Goal: Task Accomplishment & Management: Use online tool/utility

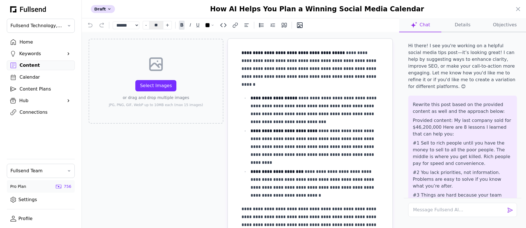
select select "**"
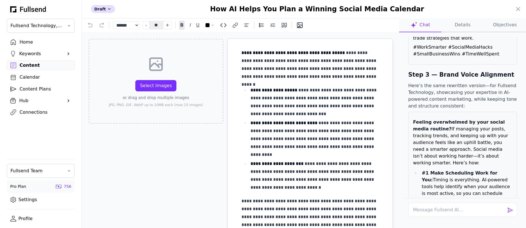
scroll to position [1058, 0]
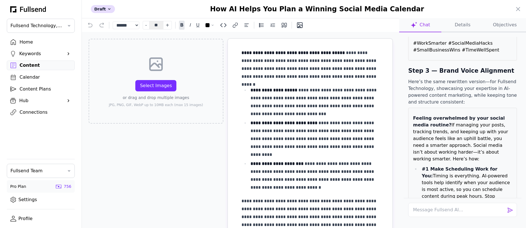
click at [401, 92] on div "Hi there! I see you're working on a helpful social media tips post—it’s looking…" at bounding box center [462, 139] width 127 height 214
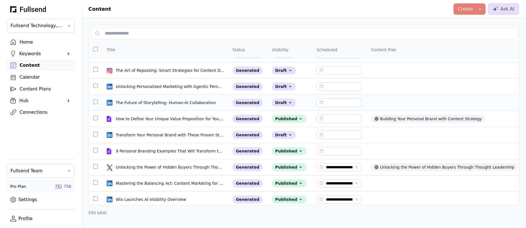
scroll to position [688, 0]
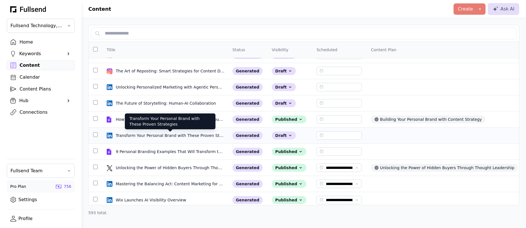
click at [144, 137] on div "Transform Your Personal Brand with These Proven Strategies" at bounding box center [170, 136] width 109 height 6
select select "**"
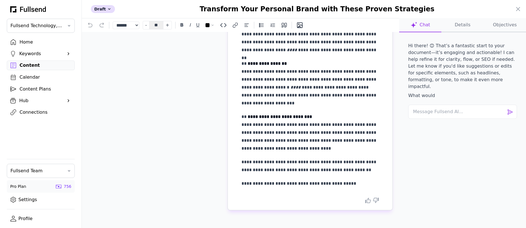
scroll to position [0, 0]
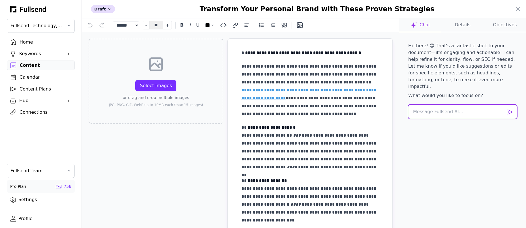
click at [428, 105] on textarea at bounding box center [462, 112] width 109 height 14
paste textarea "Rewrite this post based on the provided content as well and the approach below:…"
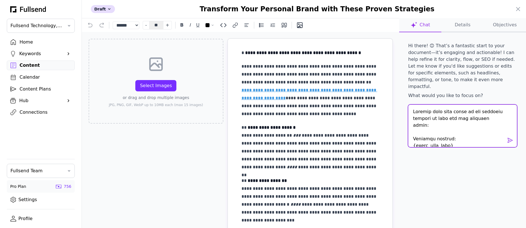
drag, startPoint x: 453, startPoint y: 132, endPoint x: 403, endPoint y: 132, distance: 50.3
click at [403, 132] on div at bounding box center [462, 127] width 118 height 44
paste textarea "My last company sold for $46,200,000 Here are 8 lessons I learned that can help…"
type textarea "Rewrite this post based on the provided content as well and the approach below:…"
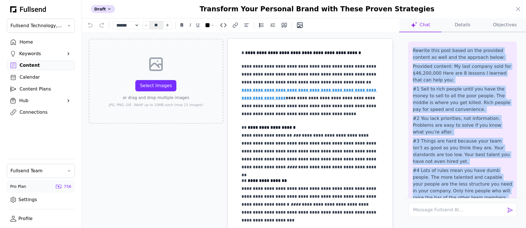
scroll to position [65, 0]
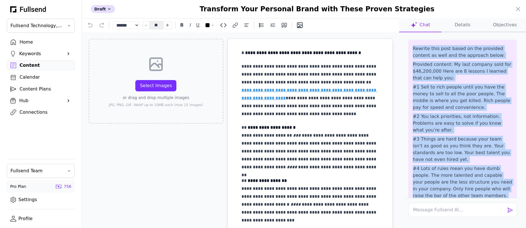
drag, startPoint x: 413, startPoint y: 107, endPoint x: 468, endPoint y: 192, distance: 101.4
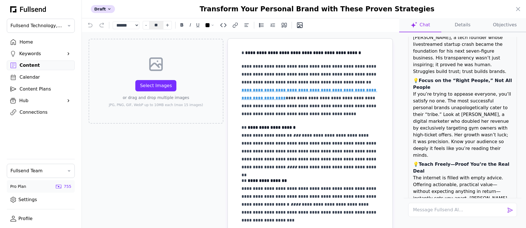
scroll to position [700, 0]
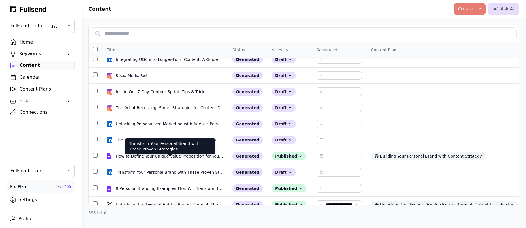
scroll to position [663, 0]
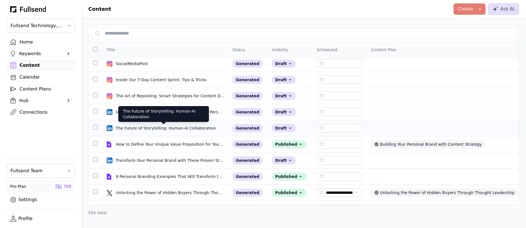
click at [162, 128] on div "The Future of Storytelling: Human-AI Collaboration" at bounding box center [166, 128] width 101 height 6
select select "**"
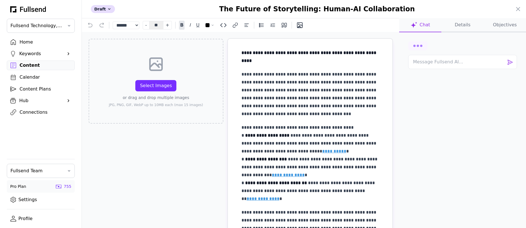
scroll to position [13, 0]
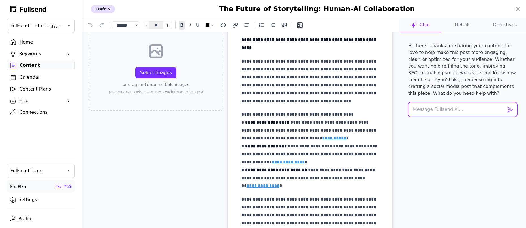
click at [430, 112] on textarea at bounding box center [462, 109] width 109 height 14
paste textarea "Rewrite {this_post} in the exact style of {input_from_user} (tone, cadence, rhy…"
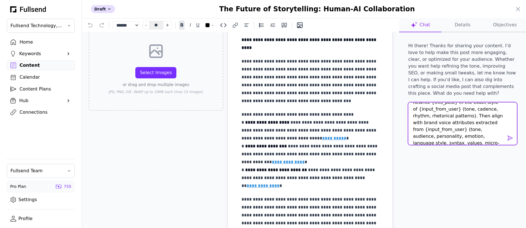
scroll to position [0, 0]
drag, startPoint x: 451, startPoint y: 109, endPoint x: 430, endPoint y: 109, distance: 21.8
click at [430, 109] on textarea "Rewrite {this_post} in the exact style of {input_from_user} (tone, cadence, rhy…" at bounding box center [462, 123] width 109 height 42
drag, startPoint x: 450, startPoint y: 116, endPoint x: 407, endPoint y: 116, distance: 43.0
click at [407, 116] on div "Rewrite this post in the exact style of {input_from_user} (tone, cadence, rhyth…" at bounding box center [462, 124] width 118 height 44
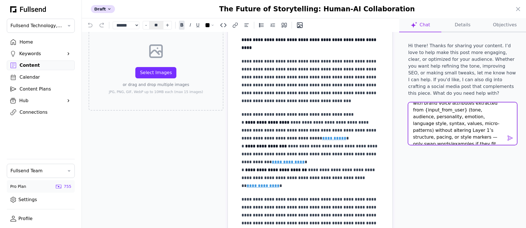
scroll to position [40, 0]
click at [473, 141] on textarea "Rewrite this post in the exact style of {input_from_user} (tone, cadence, rhyth…" at bounding box center [462, 123] width 109 height 42
paste textarea "{input_from_user}"
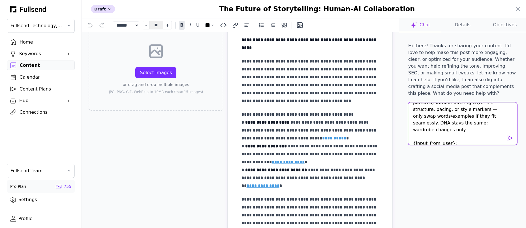
paste textarea "Lo ipsu dolorsi amet con $82,978,077 Adip eli 5 seddoei T incidid utla etd magn…"
type textarea "Rewrite this post in the exact style of {input_from_user} (tone, cadence, rhyth…"
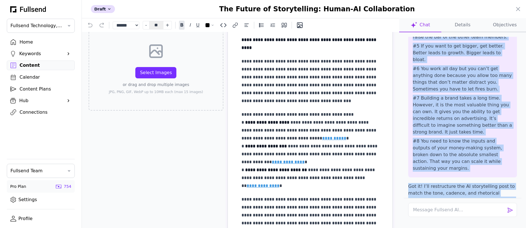
scroll to position [371, 0]
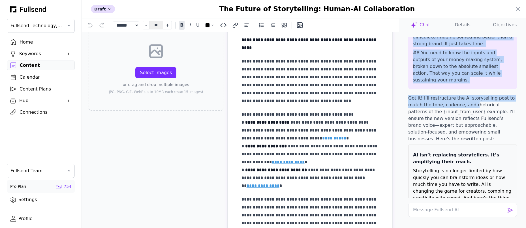
drag, startPoint x: 412, startPoint y: 111, endPoint x: 473, endPoint y: 74, distance: 70.9
click at [473, 74] on div "Hi there! Thanks for sharing your content. I’d love to help make this post more…" at bounding box center [462, 117] width 118 height 161
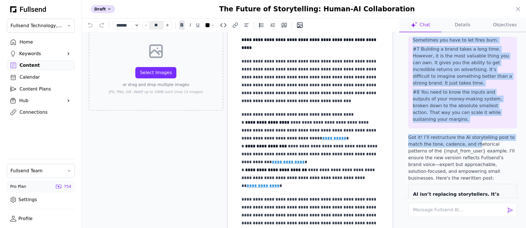
scroll to position [320, 0]
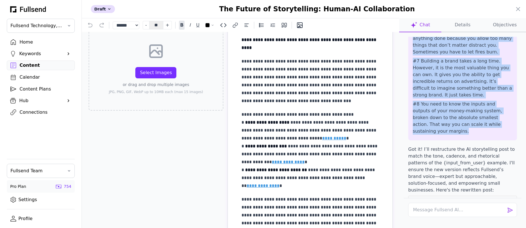
click at [493, 101] on p "#8 You need to know the inputs and outputs of your money-making system, broken …" at bounding box center [462, 118] width 100 height 34
copy div "Rewrite this post in the exact style of {input_from_user} (tone, cadence, rhyth…"
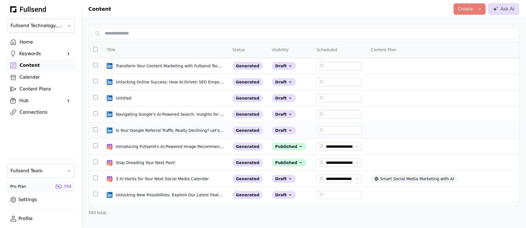
click at [177, 127] on td "Is Your Google Referral Traffic Really Declining? Let's Investigate. Is Your Go…" at bounding box center [165, 130] width 126 height 16
select select "**"
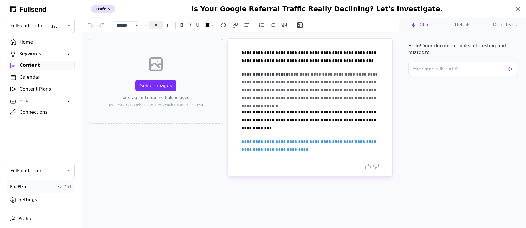
click at [515, 10] on icon at bounding box center [517, 9] width 7 height 7
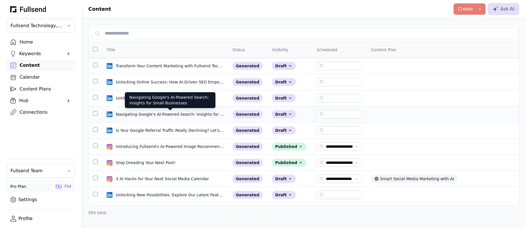
click at [152, 113] on div "Navigating Google's AI-Powered Search: Insights for Small Businesses" at bounding box center [170, 114] width 109 height 6
select select "**"
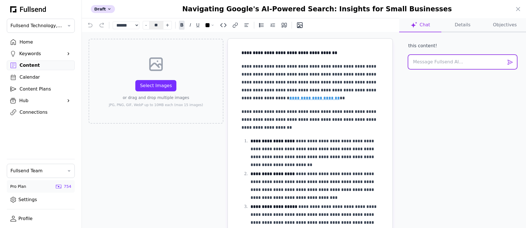
click at [434, 62] on textarea at bounding box center [462, 62] width 109 height 14
type textarea "Rewrite this post in the voice of Alex Hormozi"
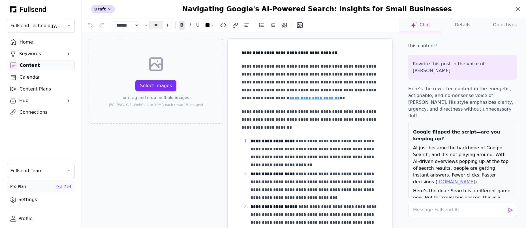
click at [517, 11] on icon at bounding box center [517, 9] width 7 height 7
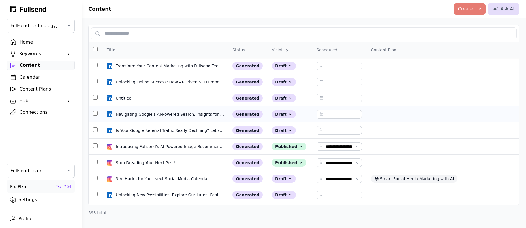
click at [152, 116] on div "Navigating Google's AI-Powered Search: Insights for Small Businesses" at bounding box center [170, 114] width 109 height 6
select select "**"
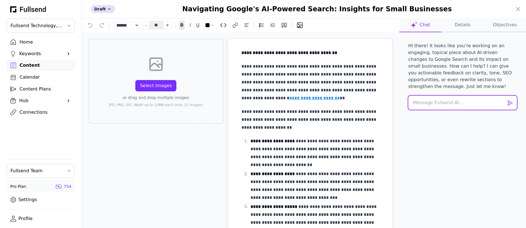
click at [427, 99] on textarea at bounding box center [462, 103] width 109 height 14
paste textarea "Rewrite this post in the exact style of {input_from_user} (tone, cadence, rhyth…"
type textarea "Rewrite this post in the exact style of {input_from_user} (tone, cadence, rhyth…"
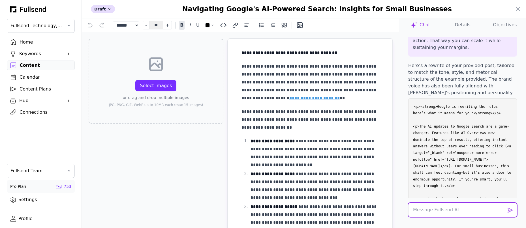
scroll to position [397, 0]
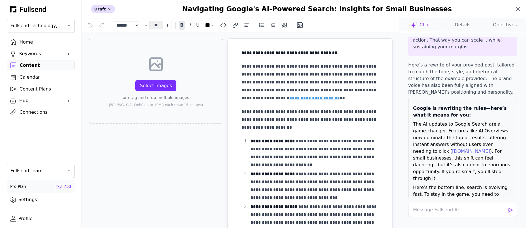
click at [518, 9] on icon at bounding box center [517, 9] width 7 height 7
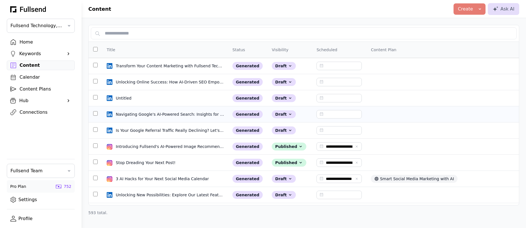
click at [150, 115] on div "Navigating Google's AI-Powered Search: Insights for Small Businesses" at bounding box center [170, 114] width 109 height 6
select select "**"
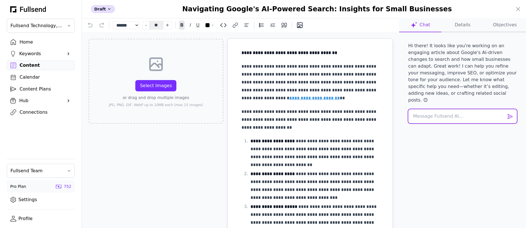
click at [422, 109] on textarea at bounding box center [462, 116] width 109 height 14
paste textarea "I am curious about what you think about this prompt Matt: Rewrite this post bas…"
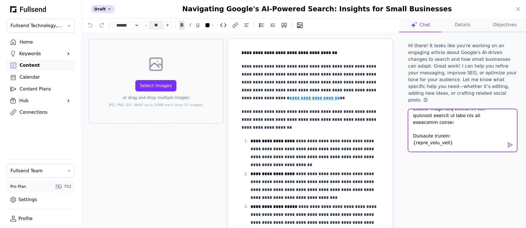
scroll to position [25, 0]
drag, startPoint x: 454, startPoint y: 126, endPoint x: 411, endPoint y: 127, distance: 43.0
click at [411, 127] on textarea at bounding box center [462, 130] width 109 height 42
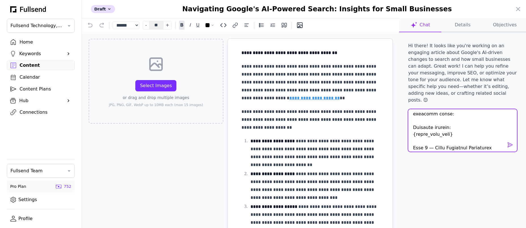
scroll to position [35, 0]
click at [456, 119] on textarea at bounding box center [462, 130] width 109 height 42
drag, startPoint x: 453, startPoint y: 115, endPoint x: 406, endPoint y: 115, distance: 47.2
click at [406, 115] on div at bounding box center [462, 131] width 118 height 44
paste textarea "My last company sold for $46,200,000 Here are 8 lessons I learned that can help…"
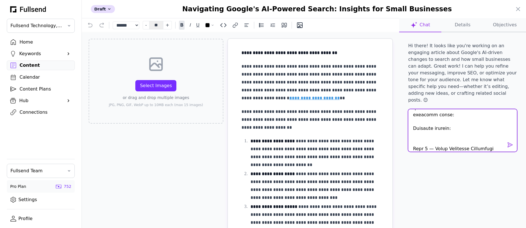
type textarea "I am curious about what you think about this prompt Matt: Rewrite this post bas…"
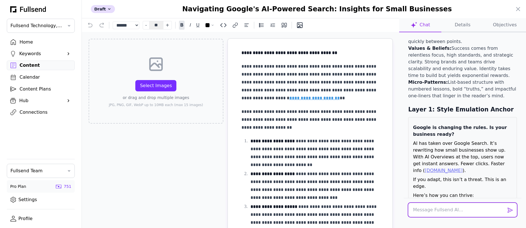
scroll to position [705, 0]
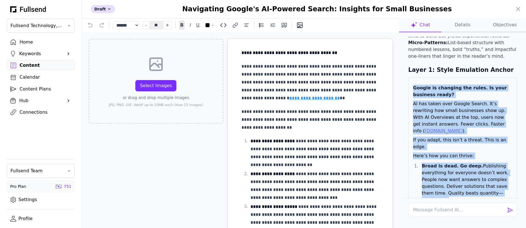
drag, startPoint x: 413, startPoint y: 53, endPoint x: 505, endPoint y: 198, distance: 171.6
click at [505, 198] on div "Hi there! It looks like you're working on an engaging article about Google's AI…" at bounding box center [462, 130] width 118 height 187
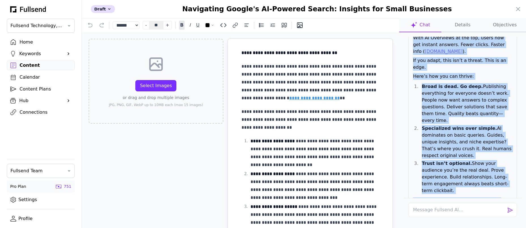
scroll to position [858, 0]
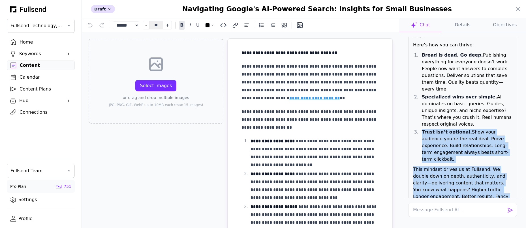
drag, startPoint x: 509, startPoint y: 144, endPoint x: 412, endPoint y: 41, distance: 141.7
click at [412, 41] on div "Google is changing the rules. Is your business ready? AI has taken over Google …" at bounding box center [462, 113] width 109 height 292
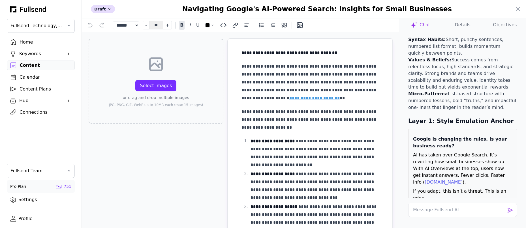
scroll to position [695, 0]
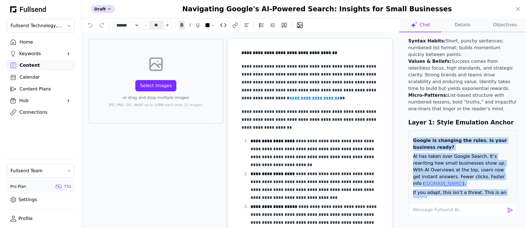
click at [414, 138] on strong "Google is changing the rules. Is your business ready?" at bounding box center [460, 144] width 94 height 12
copy div "Google is changing the rules. Is your business ready? AI has taken over Google …"
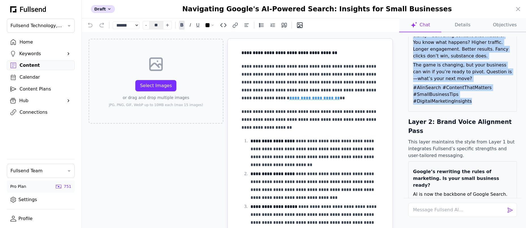
scroll to position [990, 0]
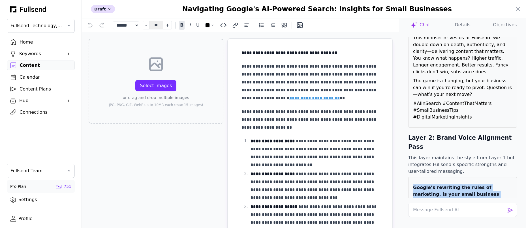
drag, startPoint x: 414, startPoint y: 75, endPoint x: 490, endPoint y: 169, distance: 121.5
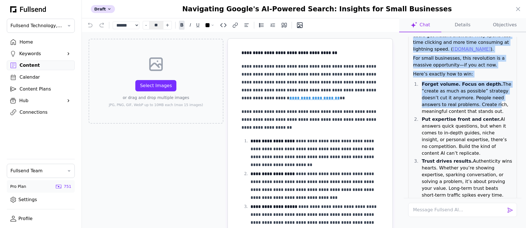
scroll to position [1179, 0]
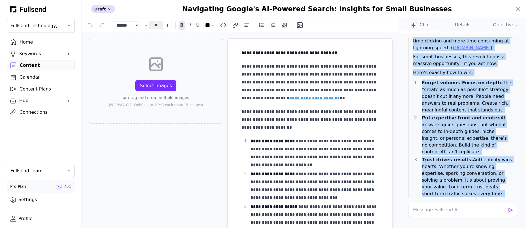
copy div "Google’s rewriting the rules of marketing. Is your small business ready? AI is …"
click at [516, 10] on icon at bounding box center [517, 9] width 7 height 7
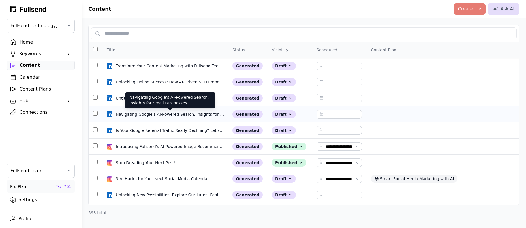
click at [147, 114] on div "Navigating Google's AI-Powered Search: Insights for Small Businesses" at bounding box center [170, 114] width 109 height 6
select select "**"
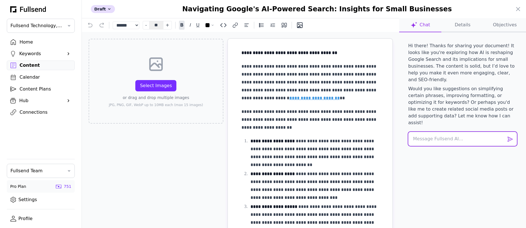
click at [425, 132] on textarea at bounding box center [462, 139] width 109 height 14
paste textarea "Step 1 — Style Emulation Anchor: Rewrite {this_post} in the exact style, cadenc…"
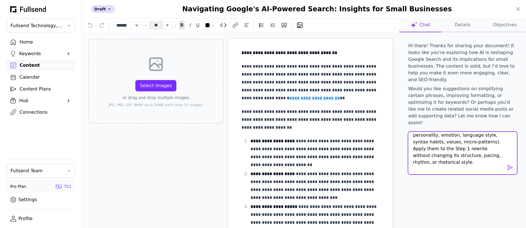
scroll to position [0, 0]
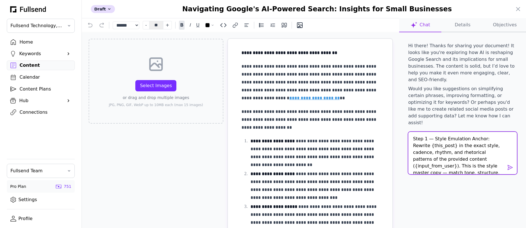
drag, startPoint x: 452, startPoint y: 131, endPoint x: 429, endPoint y: 131, distance: 22.6
click at [429, 132] on textarea "Step 1 — Style Emulation Anchor: Rewrite {this_post} in the exact style, cadenc…" at bounding box center [462, 153] width 109 height 42
drag, startPoint x: 496, startPoint y: 137, endPoint x: 458, endPoint y: 137, distance: 37.3
click at [458, 137] on textarea "Step 1 — Style Emulation Anchor: Rewrite this post in the exact style, cadence,…" at bounding box center [462, 153] width 109 height 42
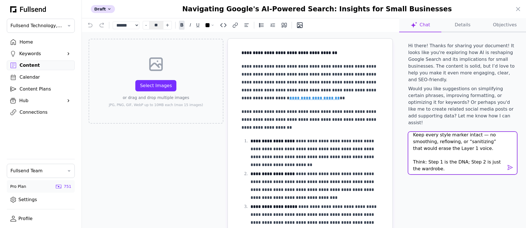
scroll to position [148, 0]
click at [445, 154] on textarea "Step 1 — Style Emulation Anchor: Rewrite this post in the exact style, cadence,…" at bounding box center [462, 153] width 109 height 42
paste textarea "{input_from_user}"
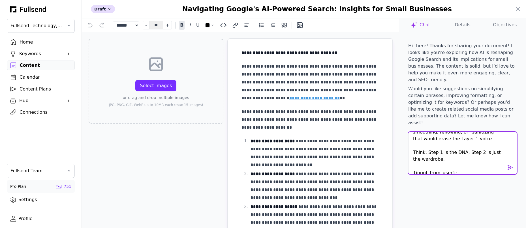
scroll to position [163, 0]
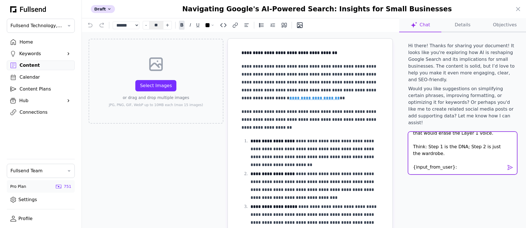
paste textarea "My last company sold for $46,200,000 Here are 8 lessons I learned that can help…"
type textarea "Step 1 — Style Emulation Anchor: Rewrite this post in the exact style, cadence,…"
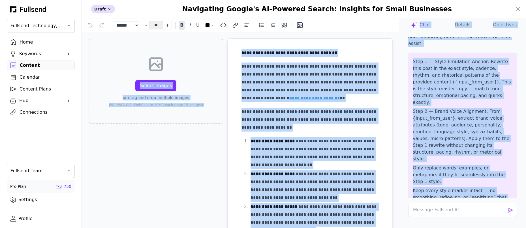
scroll to position [0, 0]
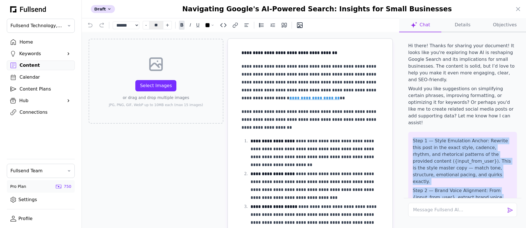
drag, startPoint x: 435, startPoint y: 118, endPoint x: 410, endPoint y: 127, distance: 26.1
copy div "Step 1 — Style Emulation Anchor: Rewrite this post in the exact style, cadence,…"
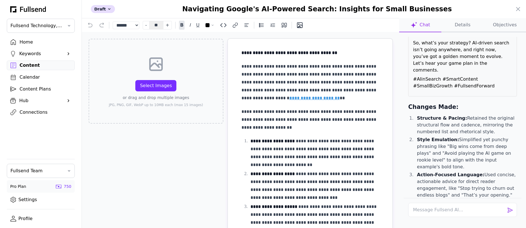
scroll to position [854, 0]
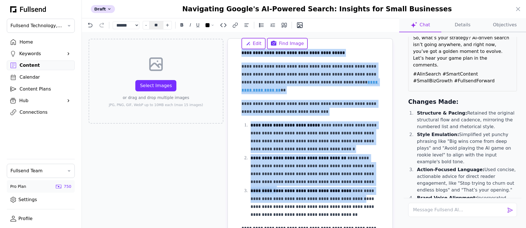
drag, startPoint x: 241, startPoint y: 54, endPoint x: 339, endPoint y: 199, distance: 174.9
click at [339, 199] on div "**********" at bounding box center [309, 174] width 137 height 250
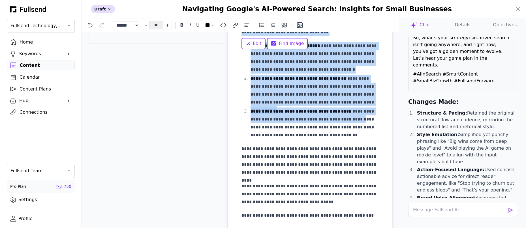
scroll to position [111, 0]
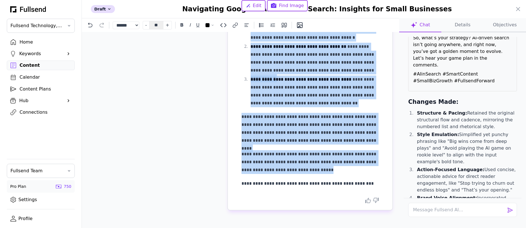
click at [341, 171] on p "**********" at bounding box center [309, 162] width 137 height 24
copy div "**********"
click at [90, 23] on icon at bounding box center [90, 25] width 6 height 6
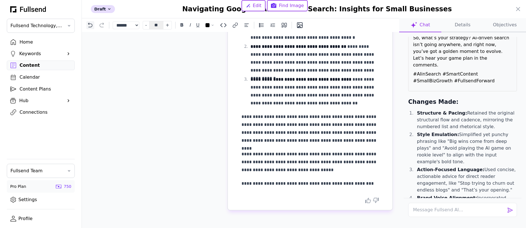
scroll to position [17, 0]
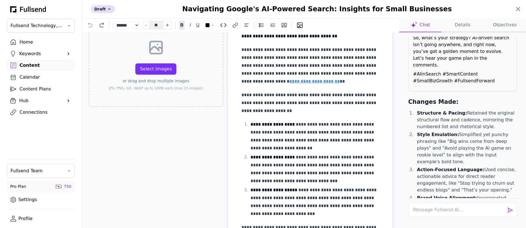
click at [518, 8] on icon at bounding box center [517, 8] width 3 height 3
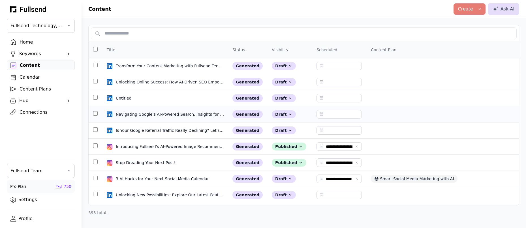
click at [158, 116] on div "Navigating Google's AI-Powered Search: Insights for Small Businesses" at bounding box center [170, 114] width 109 height 6
select select "**"
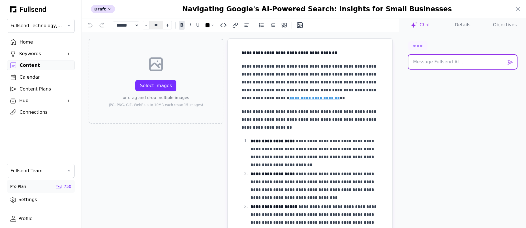
click at [432, 64] on textarea at bounding box center [462, 62] width 109 height 14
paste textarea "Rewrite {this_post} in the exact style of {input_from_user} — match tone, caden…"
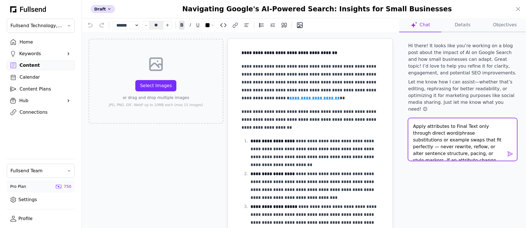
scroll to position [0, 0]
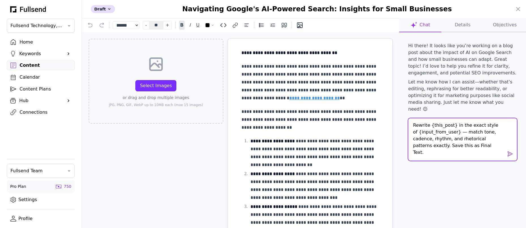
drag, startPoint x: 451, startPoint y: 119, endPoint x: 430, endPoint y: 119, distance: 21.5
click at [430, 119] on textarea "Rewrite {this_post} in the exact style of {input_from_user} — match tone, caden…" at bounding box center [462, 139] width 109 height 42
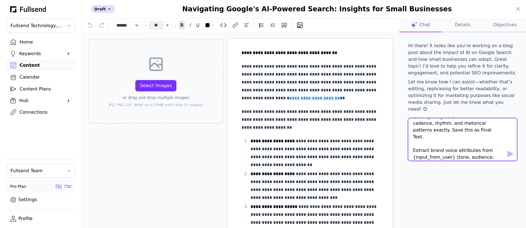
scroll to position [6, 0]
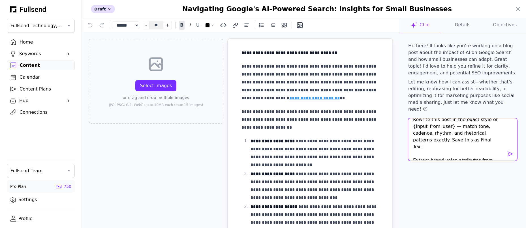
drag, startPoint x: 451, startPoint y: 121, endPoint x: 408, endPoint y: 121, distance: 42.4
click at [408, 121] on textarea "Rewrite this post in the exact style of {input_from_user} — match tone, cadence…" at bounding box center [462, 139] width 109 height 42
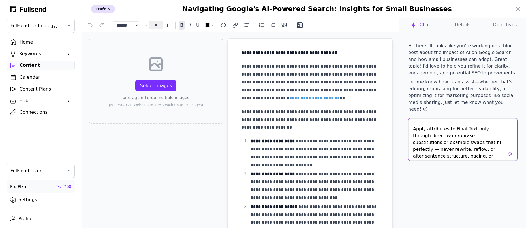
scroll to position [74, 0]
click at [490, 148] on textarea "Rewrite this post in the exact style of {input_from_user} — match tone, cadence…" at bounding box center [462, 139] width 109 height 42
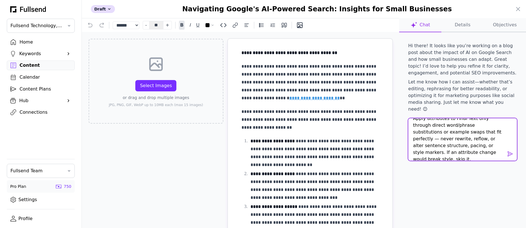
paste textarea "{input_from_user}"
paste textarea "My last company sold for $46,200,000 Here are 8 lessons I learned that can help…"
type textarea "Rewrite this post in the exact style of {input_from_user} — match tone, cadence…"
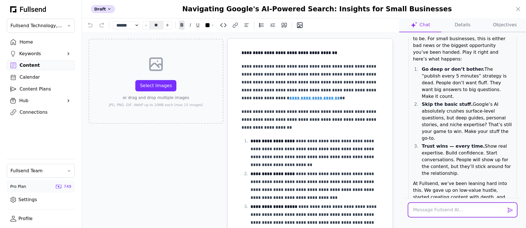
scroll to position [602, 0]
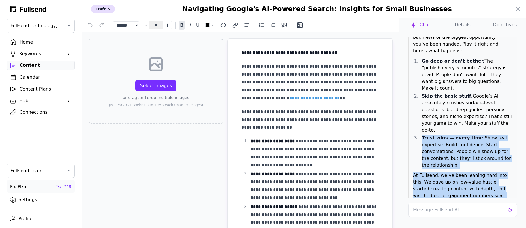
drag, startPoint x: 448, startPoint y: 171, endPoint x: 416, endPoint y: 65, distance: 110.7
click at [416, 65] on div "Google is rewriting the rules — are you ready to win? AI is the new engine behi…" at bounding box center [462, 106] width 109 height 317
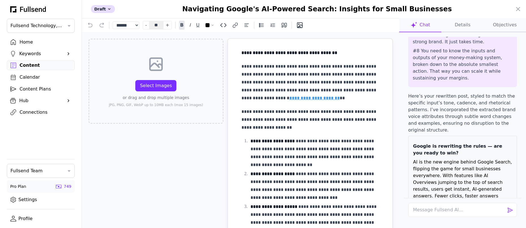
scroll to position [412, 0]
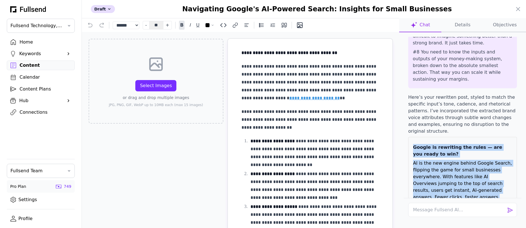
click at [414, 145] on strong "Google is rewriting the rules — are you ready to win?" at bounding box center [457, 151] width 89 height 12
copy div "Google is rewriting the rules — are you ready to win? AI is the new engine behi…"
click at [515, 10] on icon at bounding box center [517, 9] width 7 height 7
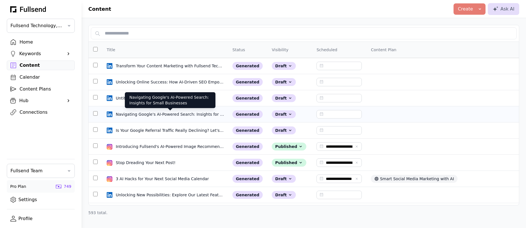
click at [164, 115] on div "Navigating Google's AI-Powered Search: Insights for Small Businesses" at bounding box center [170, 114] width 109 height 6
select select "**"
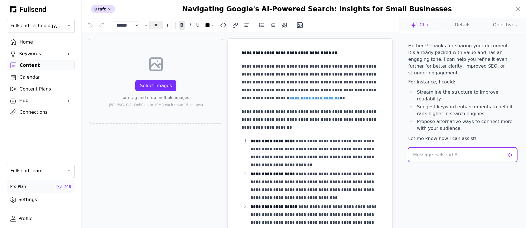
click at [430, 148] on textarea at bounding box center [462, 155] width 109 height 14
paste textarea "Rewrite {this_post} in the exact style of {input_from_user} — match tone, caden…"
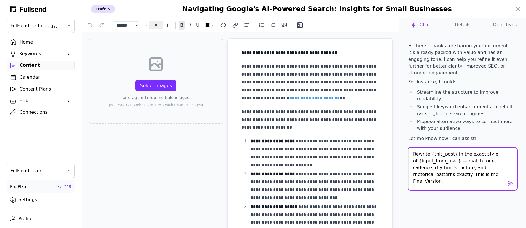
scroll to position [0, 0]
drag, startPoint x: 452, startPoint y: 142, endPoint x: 430, endPoint y: 142, distance: 22.1
click at [430, 148] on textarea "Rewrite {this_post} in the exact style of {input_from_user} — match tone, caden…" at bounding box center [462, 169] width 109 height 42
drag, startPoint x: 450, startPoint y: 148, endPoint x: 407, endPoint y: 148, distance: 43.3
click at [407, 148] on div "Rewrite this post in the exact style of {input_from_user} — match tone, cadence…" at bounding box center [462, 170] width 118 height 44
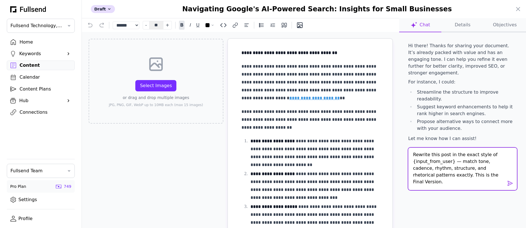
scroll to position [67, 0]
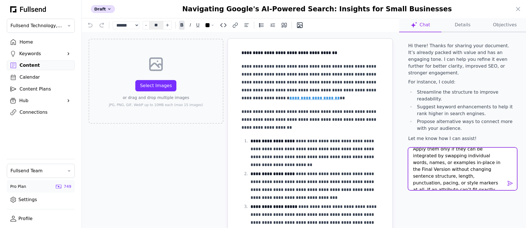
click at [468, 171] on textarea "Rewrite this post in the exact style of {input_from_user} — match tone, cadence…" at bounding box center [462, 169] width 109 height 42
paste textarea "{input_from_user}"
type textarea "Rewrite this post in the exact style of {input_from_user} — match tone, cadence…"
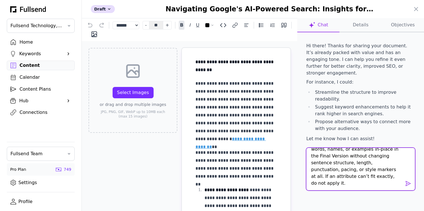
scroll to position [0, 0]
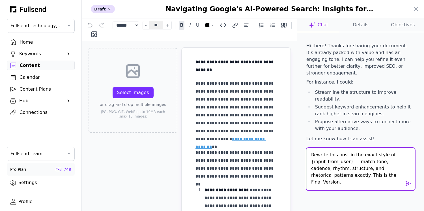
drag, startPoint x: 355, startPoint y: 170, endPoint x: 289, endPoint y: 117, distance: 84.7
click at [289, 117] on div "**********" at bounding box center [253, 123] width 342 height 211
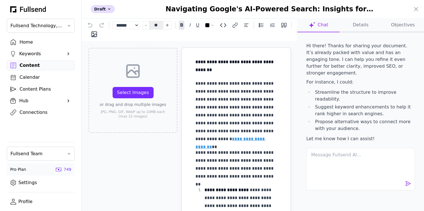
click at [363, 80] on div "Hi there! Thanks for sharing your document. It’s already packed with value and …" at bounding box center [360, 92] width 109 height 100
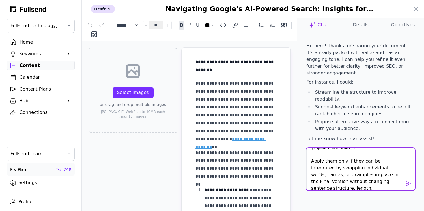
scroll to position [41, 0]
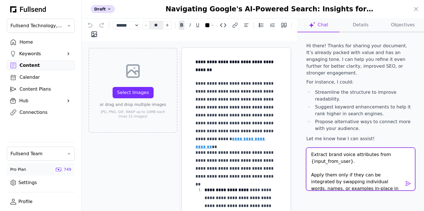
type textarea "Rewrite this post in the exact style of {input_from_user} — match tone, cadence…"
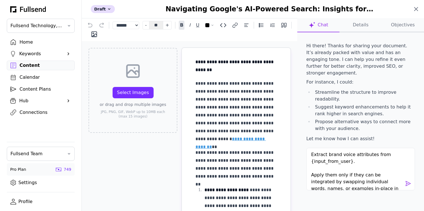
click at [416, 8] on icon at bounding box center [416, 9] width 7 height 7
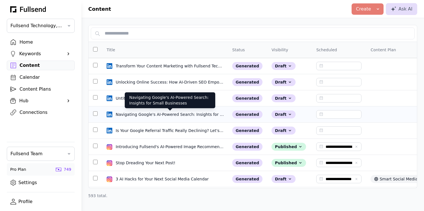
click at [141, 114] on div "Navigating Google's AI-Powered Search: Insights for Small Businesses" at bounding box center [170, 114] width 109 height 6
select select "**"
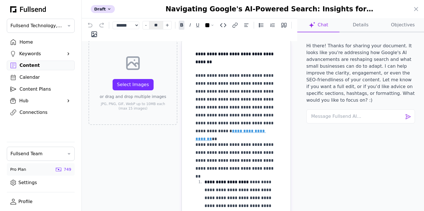
scroll to position [3, 0]
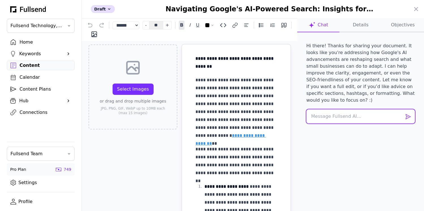
click at [347, 109] on textarea at bounding box center [360, 116] width 109 height 14
paste textarea "Rewrite this post based on the following approach: Step 1 — Brand Attribute Ext…"
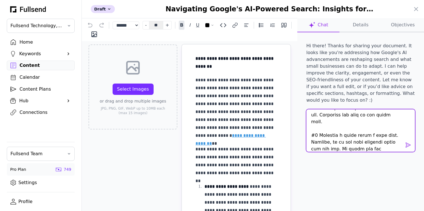
scroll to position [447, 0]
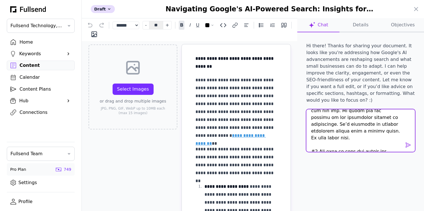
drag, startPoint x: 352, startPoint y: 111, endPoint x: 354, endPoint y: 150, distance: 39.1
click at [354, 150] on div "Hi there! Thanks for sharing your document. It looks like you're addressing how…" at bounding box center [361, 121] width 118 height 169
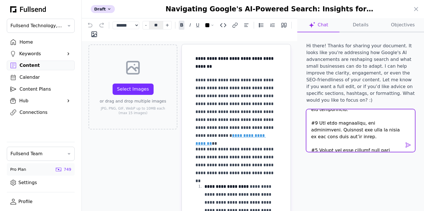
click at [356, 121] on textarea at bounding box center [360, 130] width 109 height 42
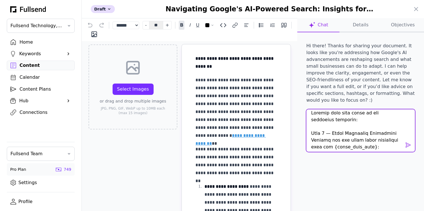
scroll to position [1, 0]
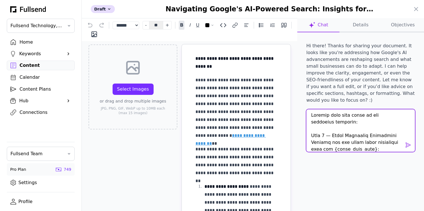
drag, startPoint x: 385, startPoint y: 130, endPoint x: 305, endPoint y: 107, distance: 83.5
click at [305, 109] on div at bounding box center [361, 131] width 118 height 44
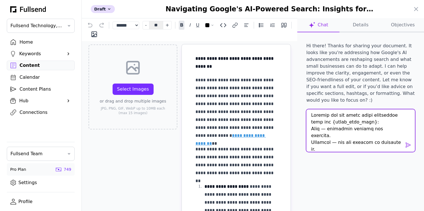
scroll to position [0, 0]
click at [310, 116] on textarea at bounding box center [360, 130] width 109 height 42
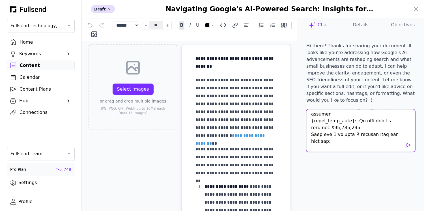
scroll to position [161, 0]
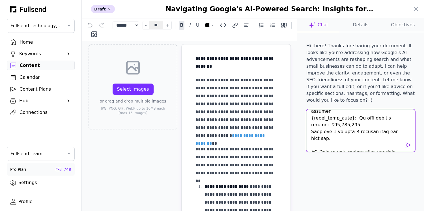
drag, startPoint x: 311, startPoint y: 120, endPoint x: 371, endPoint y: 115, distance: 60.2
click at [371, 115] on textarea at bounding box center [360, 130] width 109 height 42
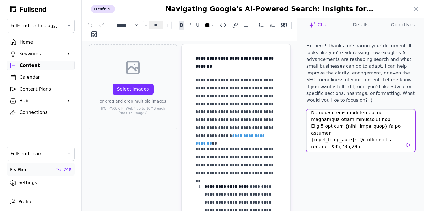
scroll to position [132, 0]
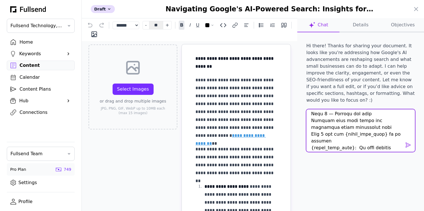
click at [380, 109] on textarea at bounding box center [360, 130] width 109 height 42
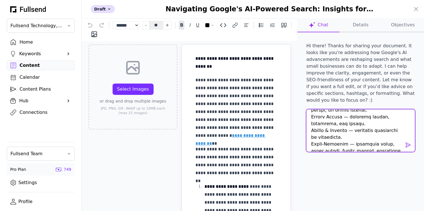
scroll to position [76, 0]
drag, startPoint x: 383, startPoint y: 107, endPoint x: 311, endPoint y: 140, distance: 79.9
click at [311, 140] on textarea at bounding box center [360, 130] width 109 height 42
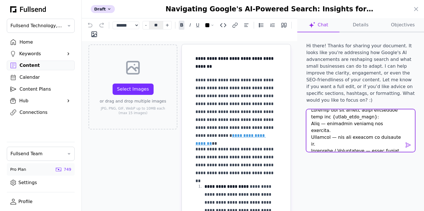
scroll to position [5, 0]
drag, startPoint x: 311, startPoint y: 119, endPoint x: 321, endPoint y: 119, distance: 10.2
click at [321, 119] on textarea at bounding box center [360, 130] width 109 height 42
drag, startPoint x: 328, startPoint y: 119, endPoint x: 389, endPoint y: 118, distance: 60.5
click at [389, 118] on textarea at bounding box center [360, 130] width 109 height 42
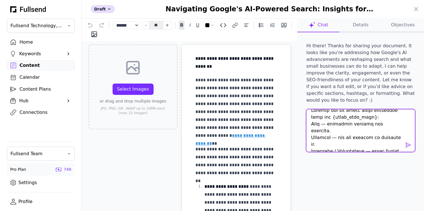
scroll to position [0, 0]
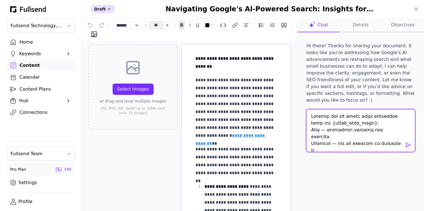
click at [347, 125] on textarea at bounding box center [360, 130] width 109 height 42
drag, startPoint x: 311, startPoint y: 124, endPoint x: 339, endPoint y: 140, distance: 32.3
click at [339, 140] on textarea at bounding box center [360, 130] width 109 height 42
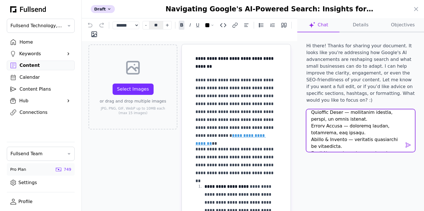
scroll to position [72, 0]
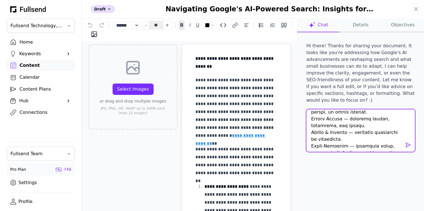
click at [394, 133] on textarea at bounding box center [360, 130] width 109 height 42
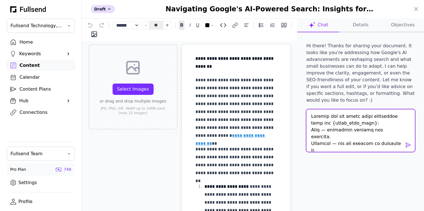
click at [374, 129] on textarea at bounding box center [360, 130] width 109 height 42
type textarea "Extract the key brand voice attributes from the {input_from_user}: Tone — emoti…"
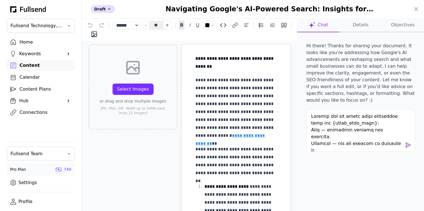
click at [409, 141] on span at bounding box center [408, 144] width 7 height 7
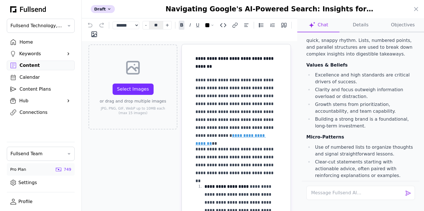
scroll to position [714, 0]
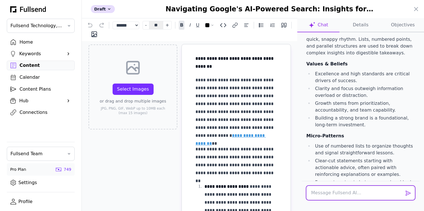
click at [337, 192] on textarea at bounding box center [360, 193] width 109 height 14
paste textarea "Rewrite this post using the extracted brand attributes from Step 1 and the {inp…"
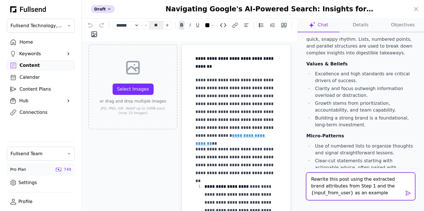
scroll to position [0, 0]
drag, startPoint x: 335, startPoint y: 180, endPoint x: 328, endPoint y: 180, distance: 6.8
click at [328, 180] on textarea "Rewrite this post using the extracted brand attributes from Step 1 and the {inp…" at bounding box center [360, 186] width 109 height 27
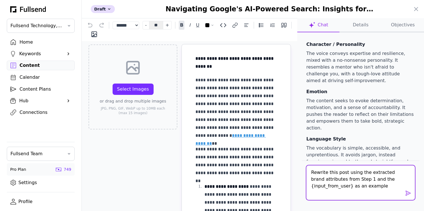
scroll to position [552, 0]
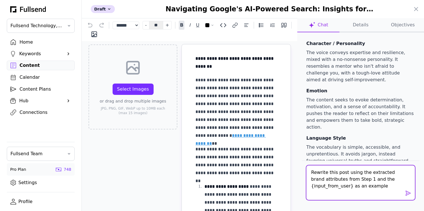
click at [365, 174] on textarea "Rewrite this post using the extracted brand attributes from Step 1 and the {inp…" at bounding box center [360, 182] width 109 height 35
drag, startPoint x: 372, startPoint y: 173, endPoint x: 396, endPoint y: 174, distance: 23.8
click at [396, 174] on textarea "Rewrite this post using these extracted brand attributes from Step 1 and the {i…" at bounding box center [360, 182] width 109 height 35
drag, startPoint x: 356, startPoint y: 180, endPoint x: 334, endPoint y: 178, distance: 22.1
click at [334, 178] on textarea "Rewrite this post using these brand attributes from Step 1 and the {input_from_…" at bounding box center [360, 182] width 109 height 35
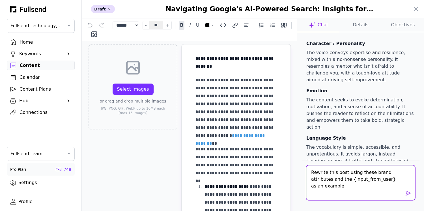
click at [341, 190] on textarea "Rewrite this post using these brand attributes and the {input_from_user} as an …" at bounding box center [360, 182] width 109 height 35
drag, startPoint x: 349, startPoint y: 187, endPoint x: 348, endPoint y: 179, distance: 7.9
click at [348, 179] on textarea "Rewrite this post using these brand attributes and the {input_from_user} as an …" at bounding box center [360, 182] width 109 height 35
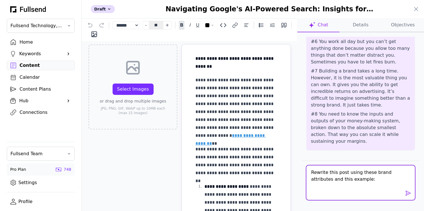
scroll to position [309, 0]
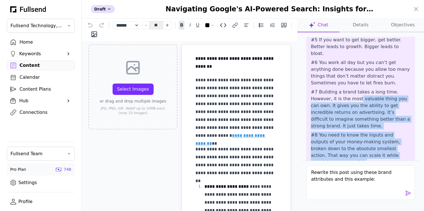
drag, startPoint x: 390, startPoint y: 114, endPoint x: 337, endPoint y: 65, distance: 71.9
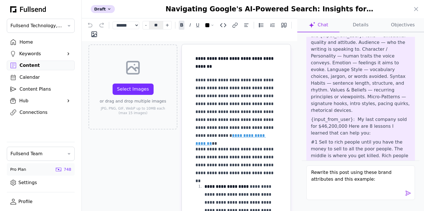
scroll to position [107, 0]
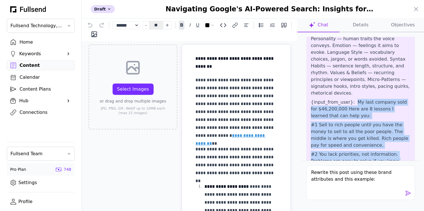
click at [352, 99] on p "{input_from_user}:  My last company sold for $46,200,000 Here are 8 lessons I l…" at bounding box center [361, 109] width 100 height 20
copy div "My last company sold for $46,200,000 Here are 8 lessons I learned that can help…"
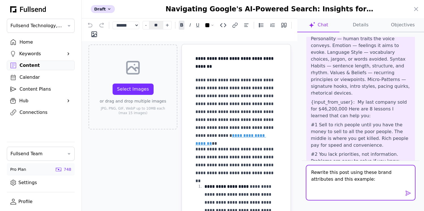
click at [358, 188] on textarea "Rewrite this post using these brand attributes and this example:" at bounding box center [360, 182] width 109 height 35
paste textarea "My last company sold for $46,200,000 Here are 8 lessons I learned that can help…"
type textarea "Rewrite this post using these brand attributes and this example: My last compan…"
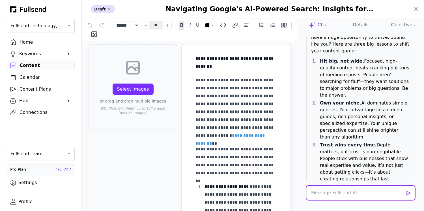
scroll to position [1306, 0]
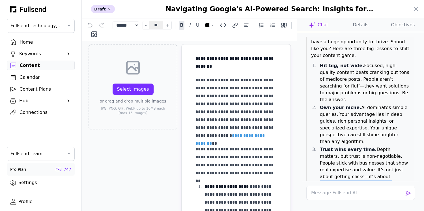
drag, startPoint x: 387, startPoint y: 149, endPoint x: 332, endPoint y: 66, distance: 100.4
click at [332, 66] on div "AI is rewriting the rules—here’s how to win in Search. Google’s new AI features…" at bounding box center [360, 135] width 109 height 324
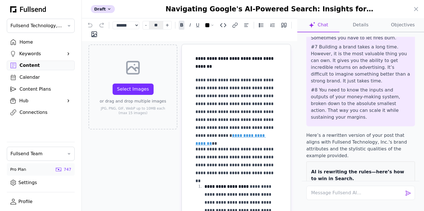
scroll to position [1111, 0]
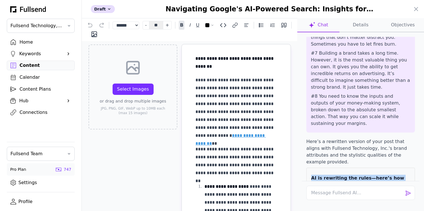
click at [311, 175] on strong "AI is rewriting the rules—here’s how to win in Search." at bounding box center [357, 181] width 93 height 12
copy div "AI is rewriting the rules—here’s how to win in Search. Google’s new AI features…"
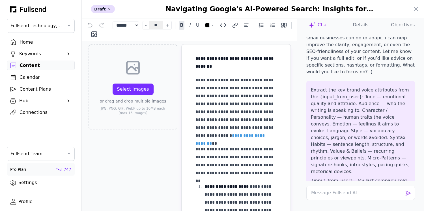
scroll to position [20, 0]
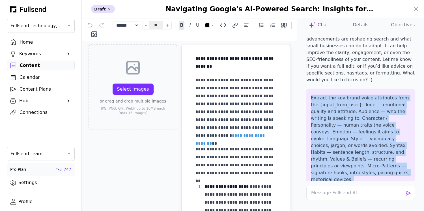
drag, startPoint x: 311, startPoint y: 91, endPoint x: 350, endPoint y: 167, distance: 86.5
copy div "Extract the key brand voice attributes from the {input_from_user}: Tone — emoti…"
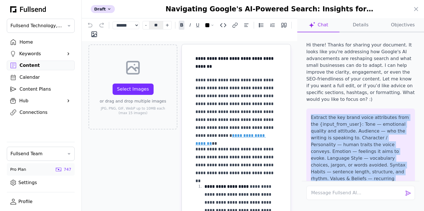
scroll to position [0, 0]
click at [415, 8] on icon at bounding box center [415, 8] width 3 height 3
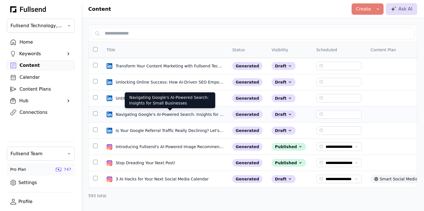
click at [150, 115] on div "Navigating Google's AI-Powered Search: Insights for Small Businesses" at bounding box center [170, 114] width 109 height 6
select select "**"
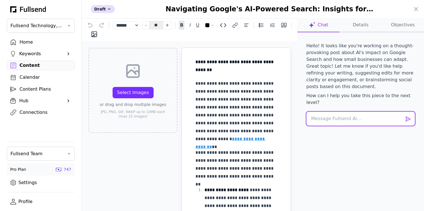
click at [326, 111] on textarea at bounding box center [360, 118] width 109 height 14
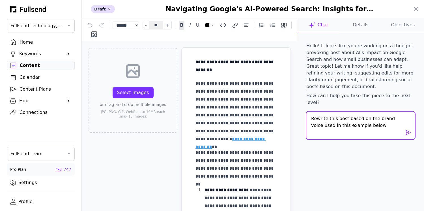
paste textarea "My last company sold for $46,200,000 Here are 8 lessons I learned that can help…"
type textarea "Rewrite this post based on the brand voice used in this example below: My last …"
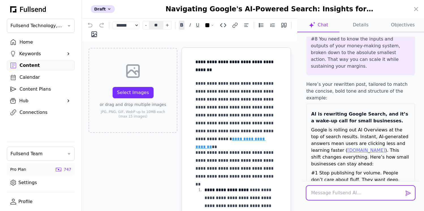
scroll to position [324, 0]
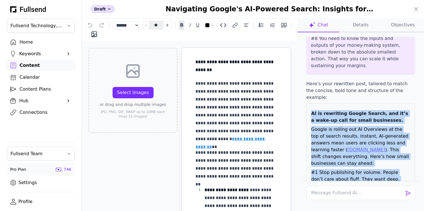
drag, startPoint x: 311, startPoint y: 66, endPoint x: 389, endPoint y: 154, distance: 117.0
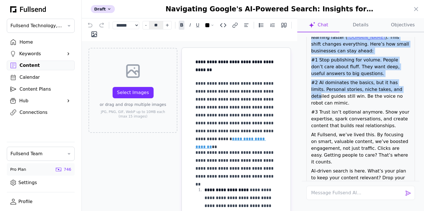
scroll to position [437, 0]
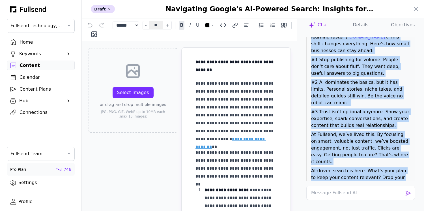
click at [355, 197] on p "#AIinSearch #ContentThatMatters #BuildTrust #DigitalMarketing" at bounding box center [360, 204] width 99 height 14
copy div "AI is rewriting Google Search, and it’s a wake-up call for small businesses. Go…"
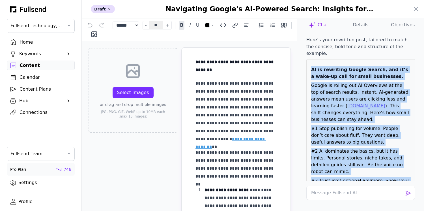
scroll to position [359, 0]
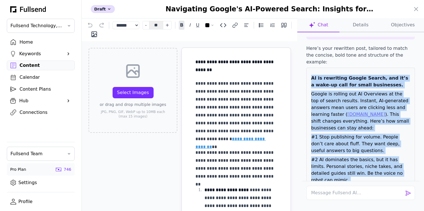
click at [356, 91] on p "Google is rolling out AI Overviews at the top of search results. Instant, AI-ge…" at bounding box center [360, 111] width 99 height 41
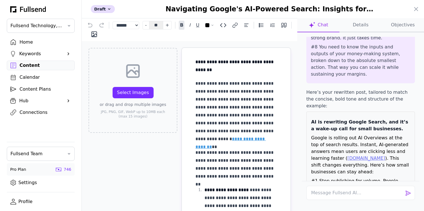
scroll to position [311, 0]
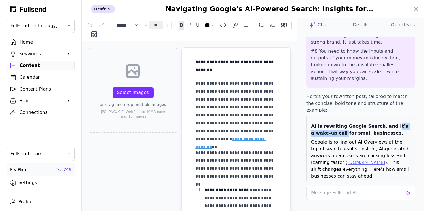
drag, startPoint x: 386, startPoint y: 78, endPoint x: 326, endPoint y: 83, distance: 60.2
click at [326, 123] on strong "AI is rewriting Google Search, and it’s a wake-up call for small businesses." at bounding box center [359, 129] width 97 height 12
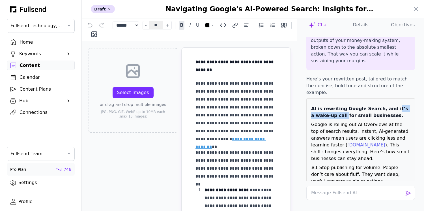
scroll to position [330, 0]
drag, startPoint x: 318, startPoint y: 119, endPoint x: 334, endPoint y: 119, distance: 16.4
click at [334, 163] on p "#1 Stop publishing for volume. People don’t care about fluff. They want deep, u…" at bounding box center [360, 173] width 99 height 20
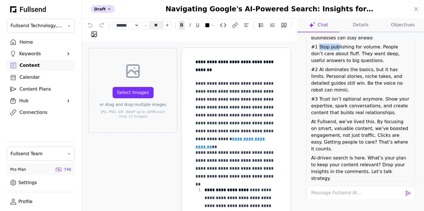
scroll to position [479, 0]
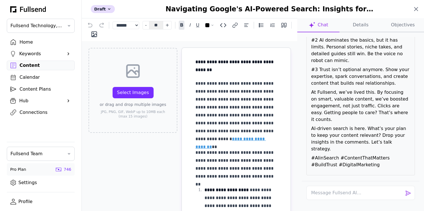
click at [417, 9] on icon at bounding box center [416, 9] width 7 height 7
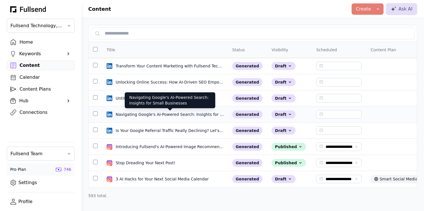
click at [149, 117] on div "Navigating Google's AI-Powered Search: Insights for Small Businesses" at bounding box center [170, 114] width 109 height 6
select select "**"
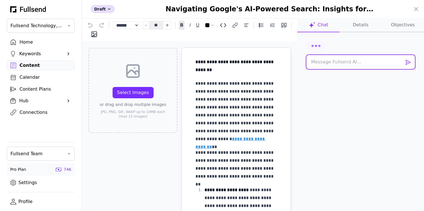
click at [339, 62] on textarea at bounding box center [360, 62] width 109 height 14
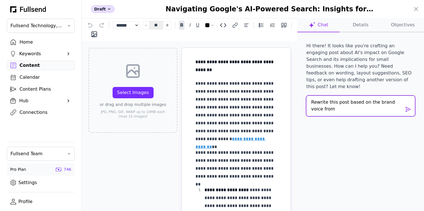
scroll to position [0, 0]
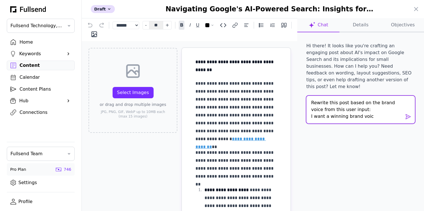
type textarea "Rewrite this post based on the brand voice from this user input: I want a winni…"
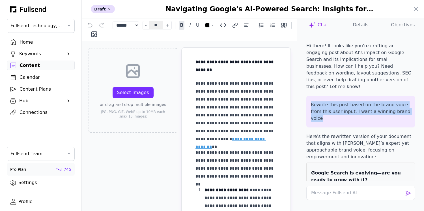
copy p "Rewrite this post based on the brand voice from this user input: I want a winni…"
drag, startPoint x: 403, startPoint y: 106, endPoint x: 298, endPoint y: 98, distance: 104.9
click at [298, 98] on div "Hi there! It looks like you're crafting an engaging post about AI's impact on G…" at bounding box center [360, 130] width 127 height 197
click at [415, 10] on icon at bounding box center [416, 9] width 7 height 7
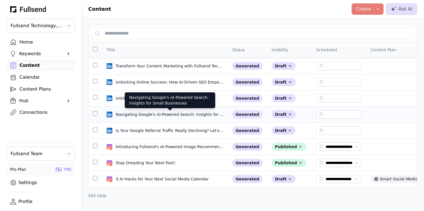
click at [122, 115] on div "Navigating Google's AI-Powered Search: Insights for Small Businesses" at bounding box center [170, 114] width 109 height 6
select select "**"
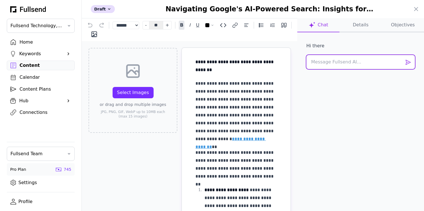
click at [336, 65] on textarea at bounding box center [360, 62] width 109 height 14
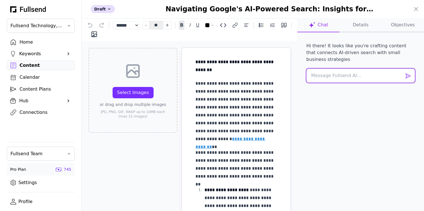
paste textarea "Rewrite this post based on the brand voice from this user input: I want a winni…"
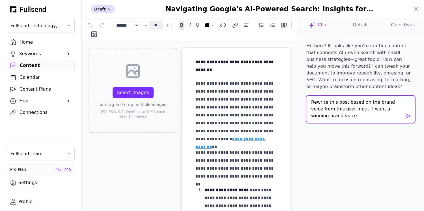
drag, startPoint x: 343, startPoint y: 115, endPoint x: 353, endPoint y: 109, distance: 12.2
click at [353, 109] on textarea "Rewrite this post based on the brand voice from this user input: I want a winni…" at bounding box center [360, 109] width 109 height 27
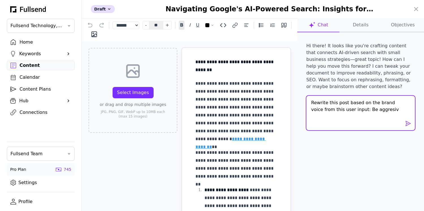
type textarea "Rewrite this post based on the brand voice from this user input: Be aggresive"
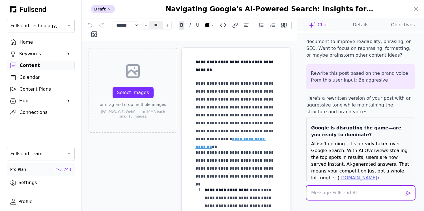
scroll to position [6, 0]
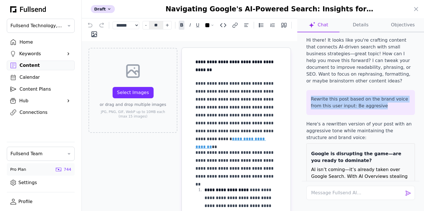
drag, startPoint x: 372, startPoint y: 106, endPoint x: 309, endPoint y: 97, distance: 63.7
click at [309, 97] on div "Rewrite this post based on the brand voice from this user input: Be aggresive" at bounding box center [360, 102] width 109 height 25
click at [373, 106] on p "Rewrite this post based on the brand voice from this user input: Be aggresive" at bounding box center [361, 103] width 100 height 14
drag, startPoint x: 373, startPoint y: 106, endPoint x: 308, endPoint y: 96, distance: 65.8
click at [308, 96] on div "Rewrite this post based on the brand voice from this user input: Be aggresive" at bounding box center [360, 102] width 109 height 25
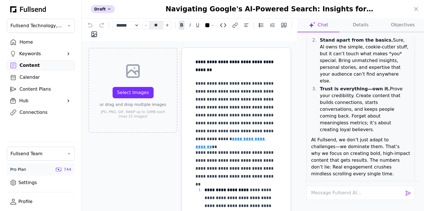
scroll to position [249, 0]
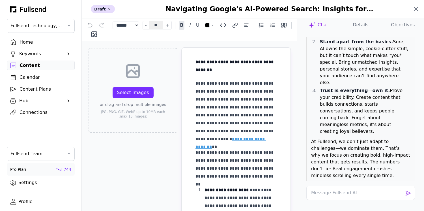
click at [414, 9] on icon at bounding box center [416, 9] width 7 height 7
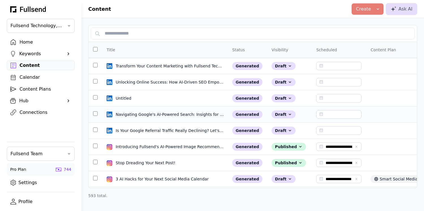
click at [139, 118] on td "Navigating Google's AI-Powered Search: Insights for Small Businesses Navigating…" at bounding box center [165, 114] width 126 height 16
select select "**"
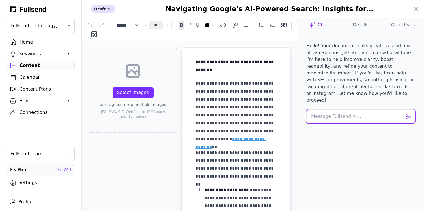
click at [330, 111] on textarea at bounding box center [360, 116] width 109 height 14
paste textarea "Party people! Preliminary data on how the more successful content creators are …"
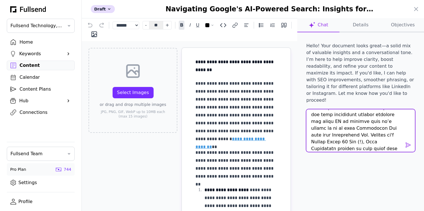
scroll to position [0, 0]
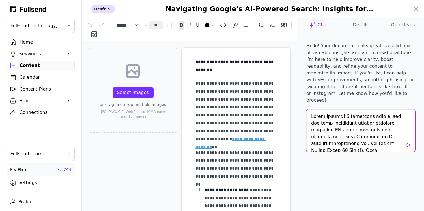
click at [312, 109] on textarea at bounding box center [360, 130] width 109 height 42
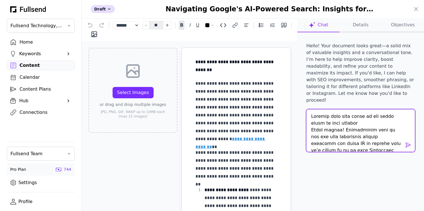
type textarea "Rewrite this post based on the brand voice in this example: Party people! Preli…"
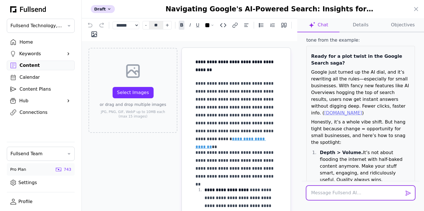
scroll to position [333, 0]
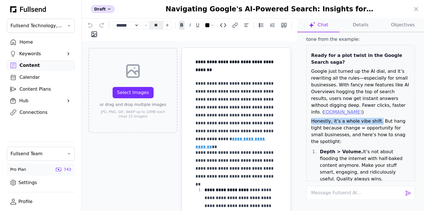
drag, startPoint x: 311, startPoint y: 94, endPoint x: 375, endPoint y: 94, distance: 64.2
click at [375, 118] on p "Honestly, it’s a whole vibe shift. But hang tight because change = opportunity …" at bounding box center [360, 131] width 99 height 27
click at [379, 118] on p "Honestly, it’s a whole vibe shift. But hang tight because change = opportunity …" at bounding box center [360, 131] width 99 height 27
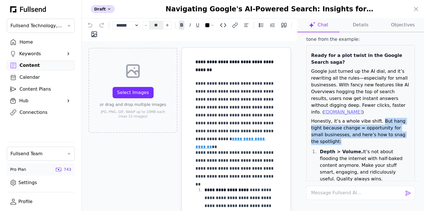
drag, startPoint x: 378, startPoint y: 93, endPoint x: 345, endPoint y: 113, distance: 37.7
click at [345, 118] on p "Honestly, it’s a whole vibe shift. But hang tight because change = opportunity …" at bounding box center [360, 131] width 99 height 27
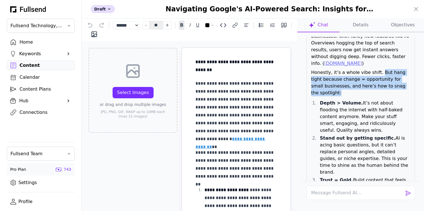
scroll to position [382, 0]
drag, startPoint x: 321, startPoint y: 74, endPoint x: 402, endPoint y: 158, distance: 116.6
click at [402, 158] on ol "Depth > Volume. It’s not about flooding the internet with half-baked content an…" at bounding box center [360, 154] width 99 height 111
click at [373, 134] on p "Stand out by getting specific. AI is acing basic questions, but it can’t replac…" at bounding box center [365, 154] width 90 height 41
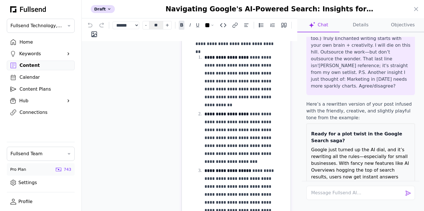
scroll to position [0, 0]
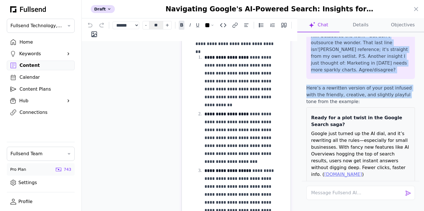
drag, startPoint x: 311, startPoint y: 111, endPoint x: 389, endPoint y: 70, distance: 87.5
click at [389, 70] on div "Hello! Your document looks great—a solid mix of valuable insights and a convers…" at bounding box center [361, 109] width 118 height 144
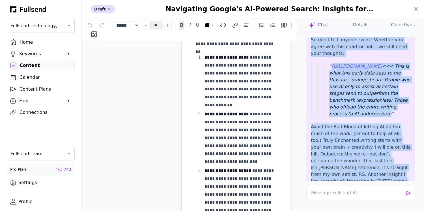
scroll to position [155, 0]
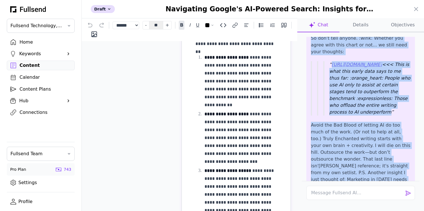
click at [350, 158] on p "Avoid the Bad Blood of letting AI do too much of the work. (Or not to help at a…" at bounding box center [361, 156] width 100 height 68
click at [400, 24] on button "Objectives" at bounding box center [403, 25] width 42 height 14
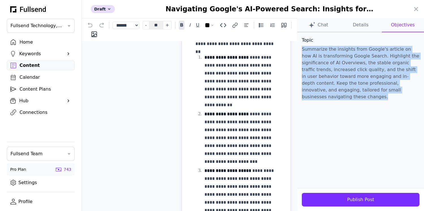
drag, startPoint x: 383, startPoint y: 92, endPoint x: 301, endPoint y: 49, distance: 92.9
click at [301, 49] on div "Topic Summarize the insights from Google's article on how AI is transforming Go…" at bounding box center [360, 119] width 127 height 174
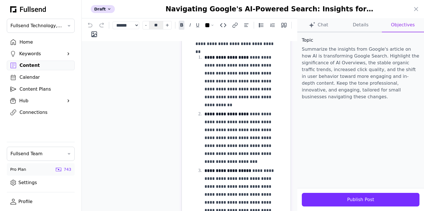
click at [27, 43] on div at bounding box center [212, 105] width 424 height 211
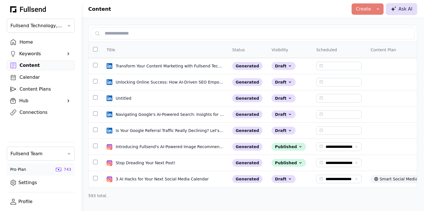
click at [402, 8] on div "Ask AI" at bounding box center [402, 9] width 22 height 7
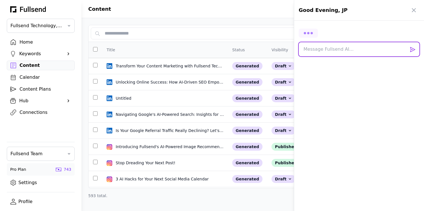
click at [328, 49] on textarea at bounding box center [359, 49] width 121 height 14
paste textarea "Summarize the insights from Google's article on how AI is transforming Google S…"
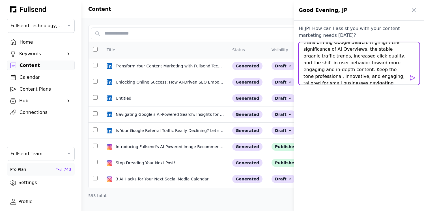
scroll to position [0, 0]
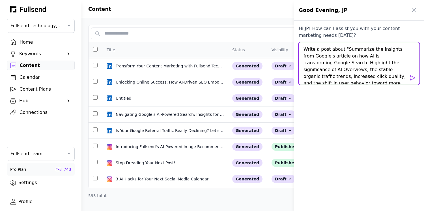
click at [344, 49] on textarea "Write a post about "Summarize the insights from Google's article on how AI is t…" at bounding box center [359, 63] width 121 height 42
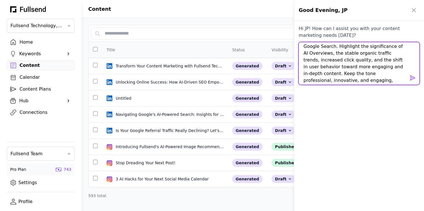
scroll to position [40, 0]
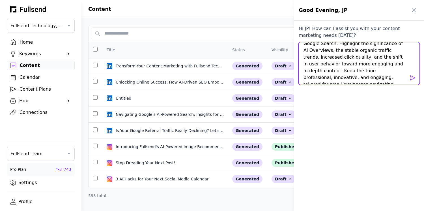
click at [403, 79] on textarea "Write a post about this topic using the brand voice in the example: Topic: Summ…" at bounding box center [359, 63] width 121 height 42
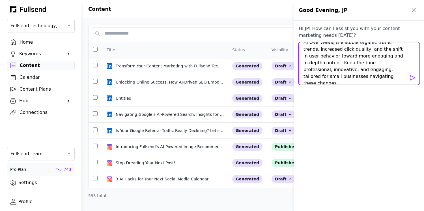
scroll to position [54, 0]
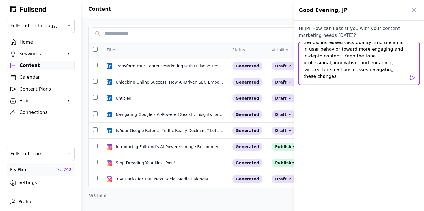
paste textarea "Party people! Preliminary data on how the more successful content creators are …"
type textarea "Write a post about this topic using the brand voice in the example: Topic: Summ…"
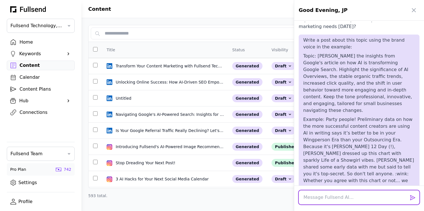
scroll to position [0, 0]
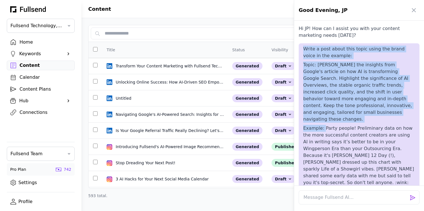
drag, startPoint x: 322, startPoint y: 122, endPoint x: 298, endPoint y: 48, distance: 78.1
click at [298, 48] on div "Hi JP! How can I assist you with your content marketing needs today? Write a po…" at bounding box center [359, 103] width 130 height 163
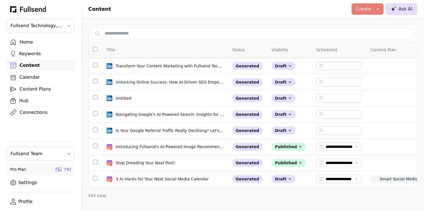
click at [407, 10] on div "Ask AI" at bounding box center [402, 9] width 22 height 7
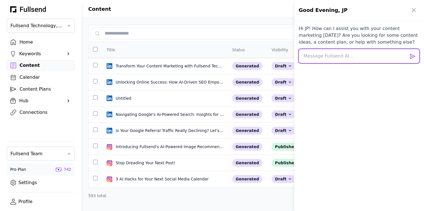
click at [317, 57] on textarea at bounding box center [359, 56] width 121 height 14
paste textarea "Write a post about this topic using the brand voice in the example: Topic: [PER…"
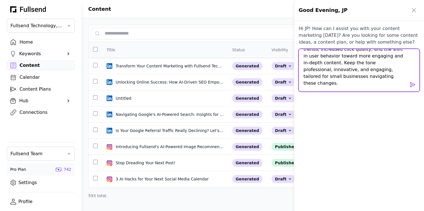
paste textarea "Lo ipsu dolorsi amet con $82,978,077 Adip eli 5 seddoei T incidid utla etd magn…"
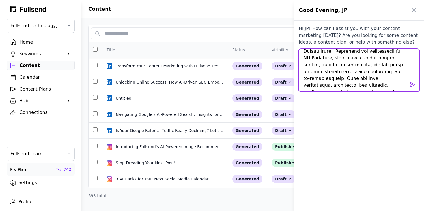
scroll to position [0, 0]
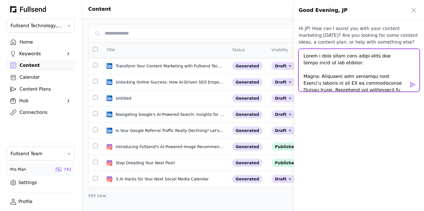
click at [352, 64] on textarea at bounding box center [359, 70] width 121 height 42
type textarea "Lorem i dolo sitam cons adipi elits doe tempo incid ut lab etdolor: Magna: Aliq…"
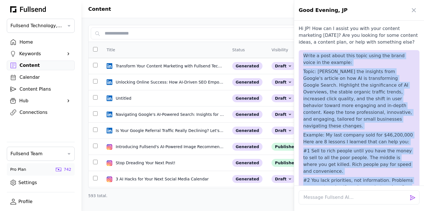
drag, startPoint x: 359, startPoint y: 148, endPoint x: 303, endPoint y: 55, distance: 107.9
click at [303, 55] on div "Write a post about this topic using the brand voice in the example: Topic: Summ…" at bounding box center [359, 209] width 112 height 315
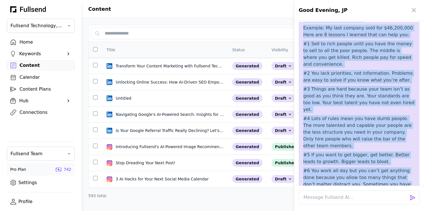
scroll to position [187, 0]
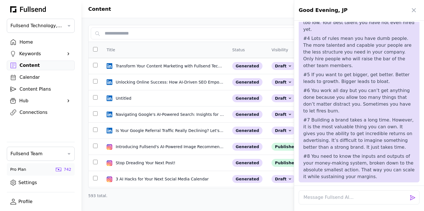
click at [359, 153] on p "#8 You need to know the inputs and outputs of your money-making system, broken …" at bounding box center [359, 166] width 112 height 27
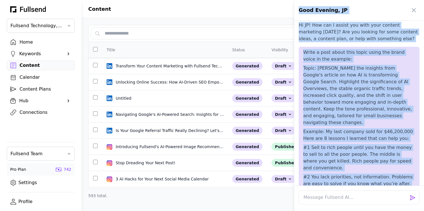
scroll to position [0, 0]
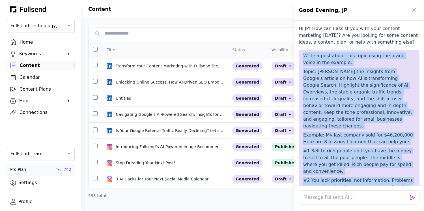
drag, startPoint x: 356, startPoint y: 145, endPoint x: 302, endPoint y: 52, distance: 107.4
click at [302, 52] on div "Write a post about this topic using the brand voice in the example: Topic: Summ…" at bounding box center [359, 209] width 121 height 319
copy div "Lorem i dolo sitam cons adipi elits doe tempo incid ut lab etdolor: Magna: Aliq…"
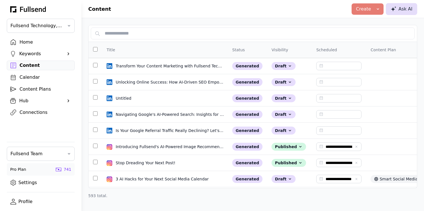
click at [404, 10] on div "Ask AI" at bounding box center [402, 9] width 22 height 7
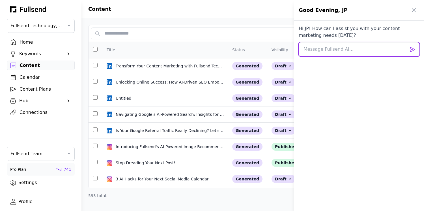
click at [325, 52] on textarea at bounding box center [359, 49] width 121 height 14
paste textarea "Lorem i dolo sitam cons adipi elits doe tempo incid ut lab etdolor: Magna: Aliq…"
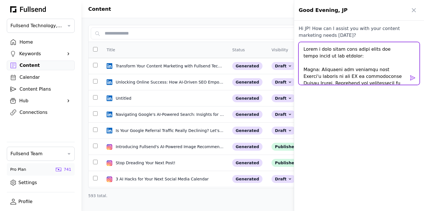
drag, startPoint x: 316, startPoint y: 48, endPoint x: 299, endPoint y: 48, distance: 16.4
click at [299, 48] on textarea at bounding box center [359, 63] width 121 height 42
type textarea "Lore ip d sitam co a elit seddo eius tempo incid utl etdol magna al eni adminim…"
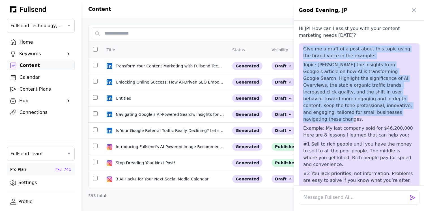
copy div "Give me a draft of a post about this topic using the brand voice in the example…"
drag, startPoint x: 304, startPoint y: 49, endPoint x: 337, endPoint y: 111, distance: 70.8
click at [337, 111] on div "Give me a draft of a post about this topic using the brand voice in the example…" at bounding box center [359, 203] width 112 height 315
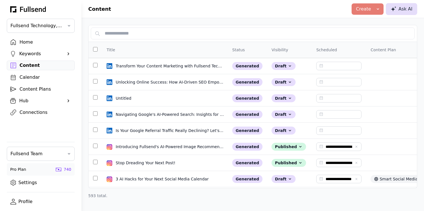
click at [397, 9] on div "Ask AI" at bounding box center [402, 9] width 22 height 7
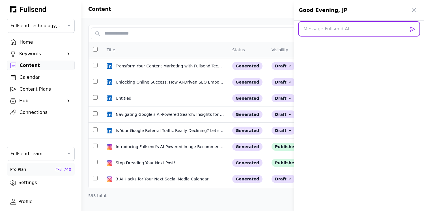
click at [332, 31] on textarea at bounding box center [359, 29] width 121 height 14
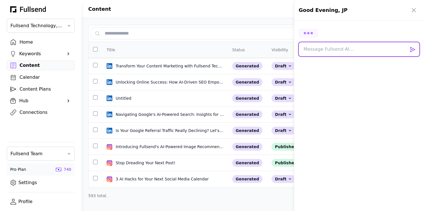
paste textarea "Give me a draft of a post about this topic using the brand voice in the example…"
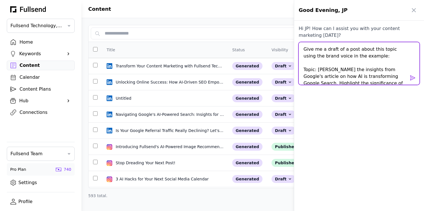
drag, startPoint x: 370, startPoint y: 57, endPoint x: 310, endPoint y: 58, distance: 59.4
click at [310, 58] on textarea "Give me a draft of a post about this topic using the brand voice in the example…" at bounding box center [359, 63] width 121 height 42
drag, startPoint x: 391, startPoint y: 56, endPoint x: 358, endPoint y: 56, distance: 32.2
click at [358, 56] on textarea "Give me a draft of a post about this topic using the following brand voice in t…" at bounding box center [359, 63] width 121 height 42
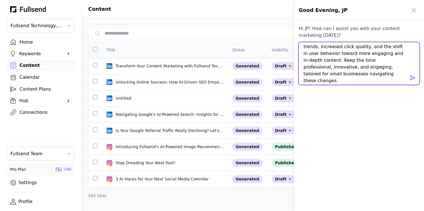
scroll to position [53, 0]
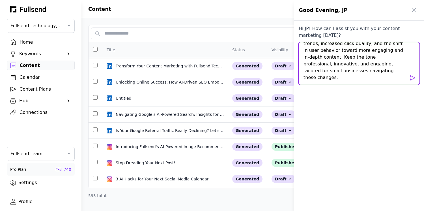
click at [329, 76] on textarea "Give me a draft of a post about this topic using the following brand voice: Top…" at bounding box center [359, 63] width 121 height 42
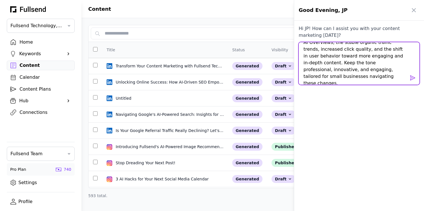
type textarea "Give me a draft of a post about this topic using the following brand voice: Top…"
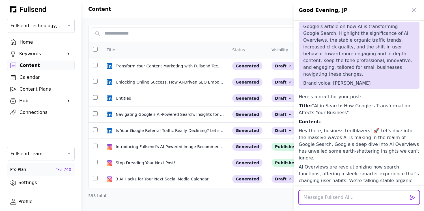
scroll to position [0, 0]
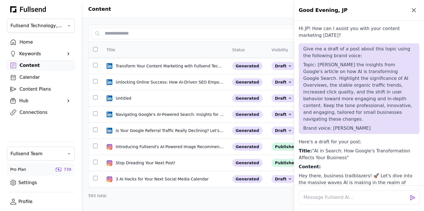
click at [414, 9] on icon "button" at bounding box center [413, 10] width 7 height 7
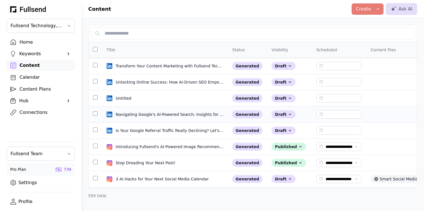
click at [160, 119] on td "Navigating Google's AI-Powered Search: Insights for Small Businesses Navigating…" at bounding box center [165, 114] width 126 height 16
select select "**"
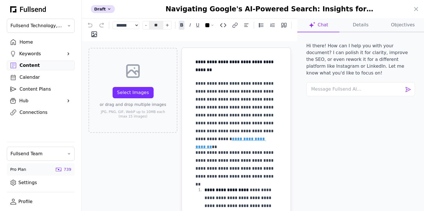
click at [394, 25] on button "Objectives" at bounding box center [403, 25] width 42 height 14
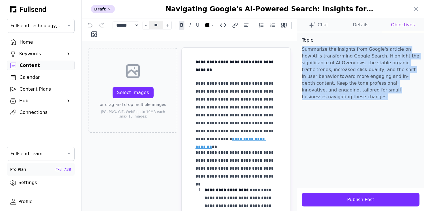
copy p "Summarize the insights from Google's article on how AI is transforming Google S…"
drag, startPoint x: 387, startPoint y: 92, endPoint x: 302, endPoint y: 48, distance: 95.5
click at [302, 48] on p "Summarize the insights from Google's article on how AI is transforming Google S…" at bounding box center [361, 73] width 118 height 54
